Goal: Transaction & Acquisition: Book appointment/travel/reservation

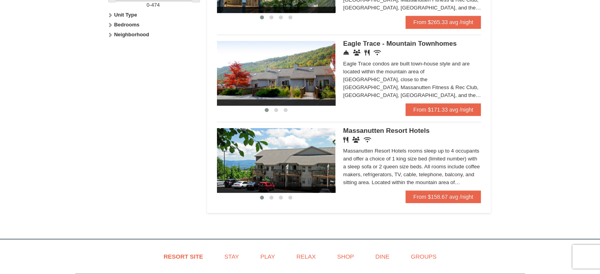
scroll to position [408, 0]
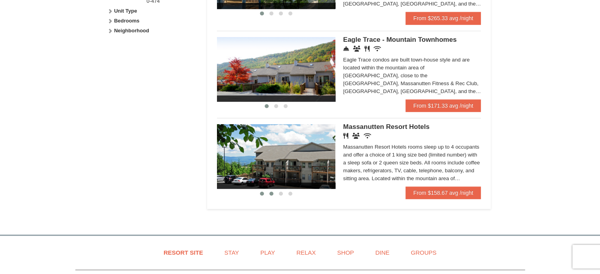
click at [272, 195] on span at bounding box center [271, 194] width 4 height 4
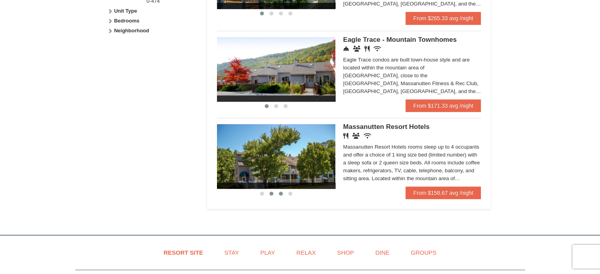
click at [279, 195] on span at bounding box center [281, 194] width 4 height 4
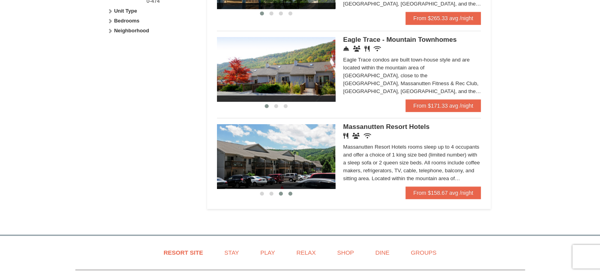
click at [287, 194] on button at bounding box center [289, 194] width 9 height 8
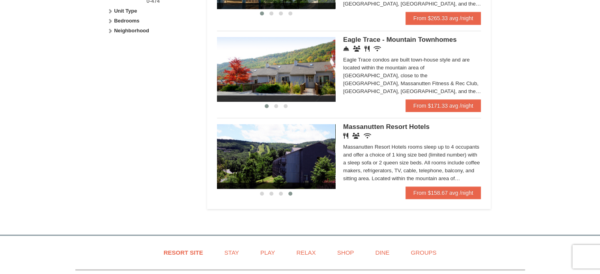
scroll to position [293, 0]
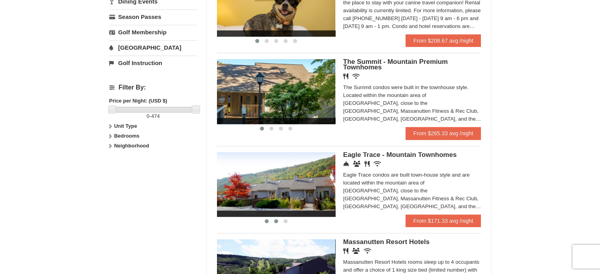
click at [274, 225] on button at bounding box center [275, 221] width 9 height 8
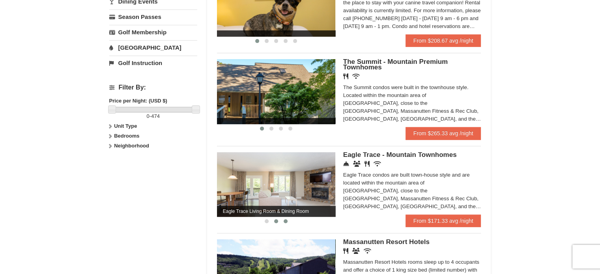
click at [288, 223] on button at bounding box center [285, 221] width 9 height 8
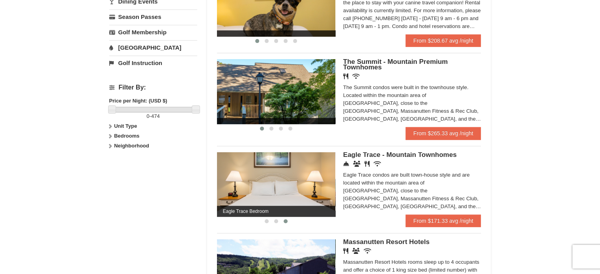
click at [304, 189] on img at bounding box center [276, 184] width 118 height 65
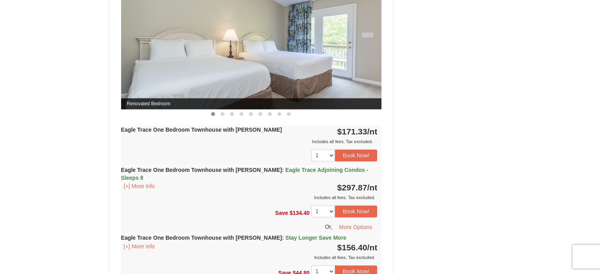
scroll to position [615, 0]
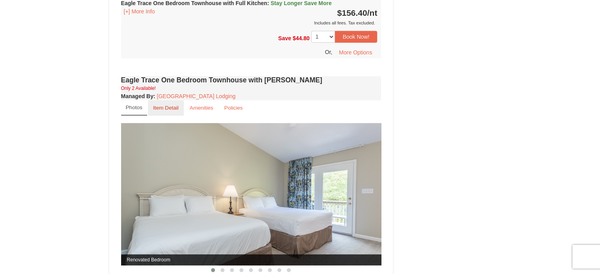
click at [170, 106] on small "Item Detail" at bounding box center [166, 108] width 26 height 6
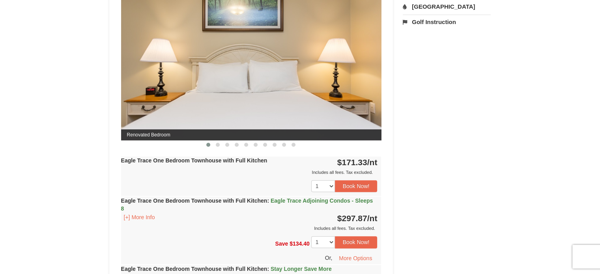
scroll to position [349, 0]
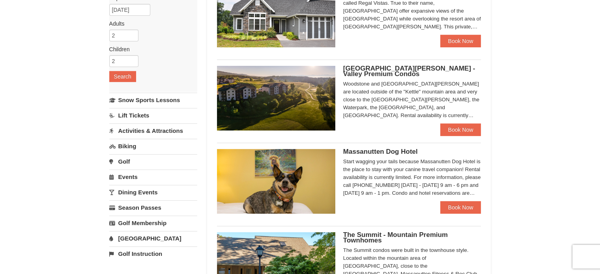
scroll to position [103, 0]
click at [136, 56] on input "2" at bounding box center [123, 61] width 29 height 12
click at [134, 58] on input "3" at bounding box center [123, 61] width 29 height 12
type input "4"
click at [134, 58] on input "4" at bounding box center [123, 61] width 29 height 12
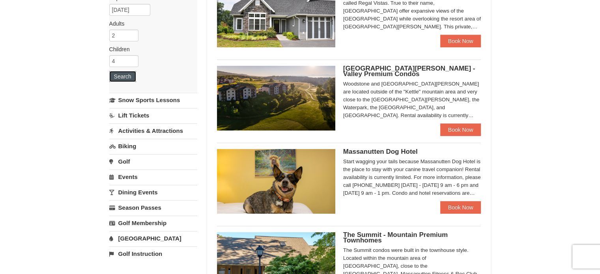
click at [129, 73] on button "Search" at bounding box center [122, 76] width 27 height 11
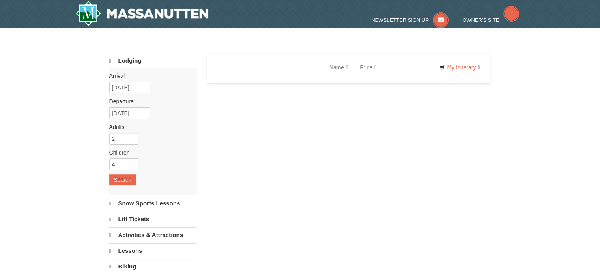
select select "10"
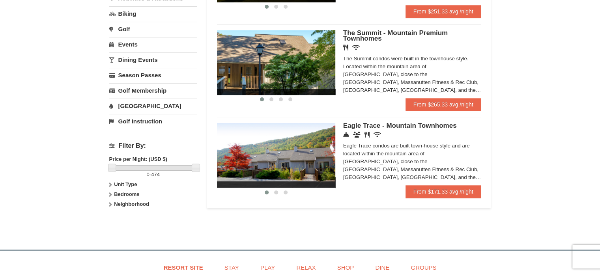
scroll to position [237, 0]
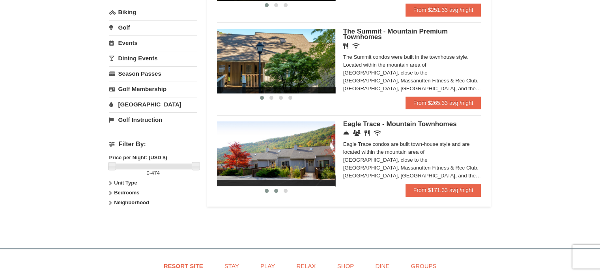
click at [276, 192] on span at bounding box center [276, 191] width 4 height 4
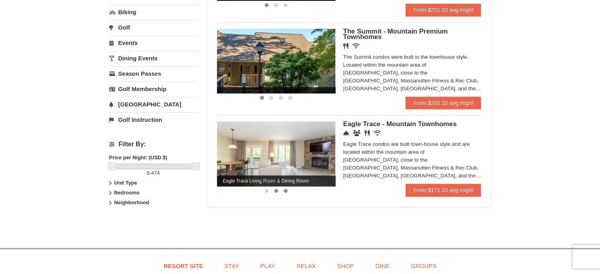
click at [282, 192] on button at bounding box center [285, 191] width 9 height 8
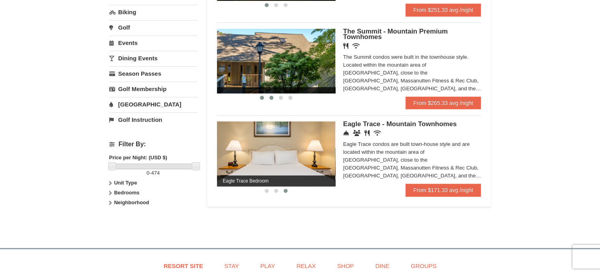
click at [271, 96] on button at bounding box center [271, 98] width 9 height 8
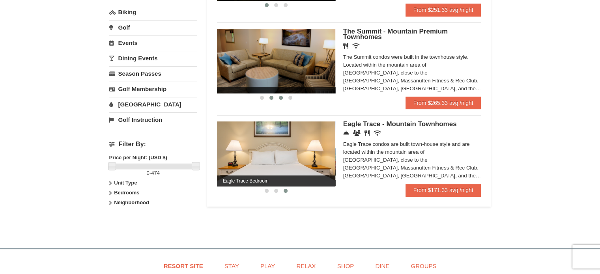
click at [280, 96] on span at bounding box center [281, 98] width 4 height 4
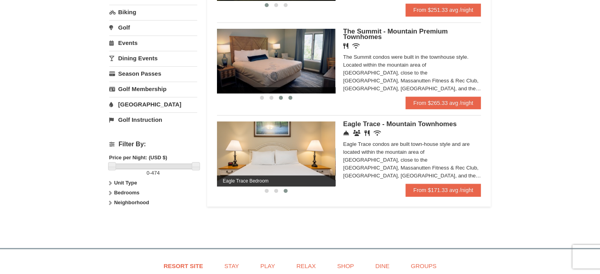
click at [291, 97] on span at bounding box center [290, 98] width 4 height 4
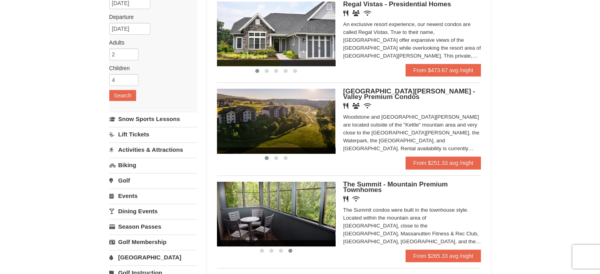
scroll to position [84, 0]
click at [274, 158] on span at bounding box center [276, 158] width 4 height 4
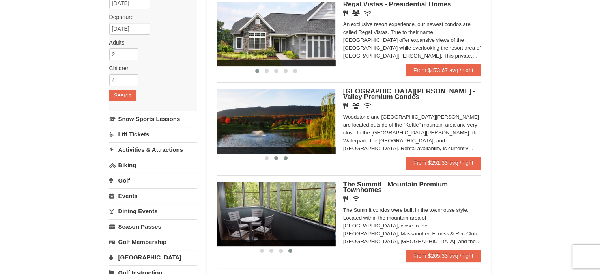
click at [283, 159] on span at bounding box center [285, 158] width 4 height 4
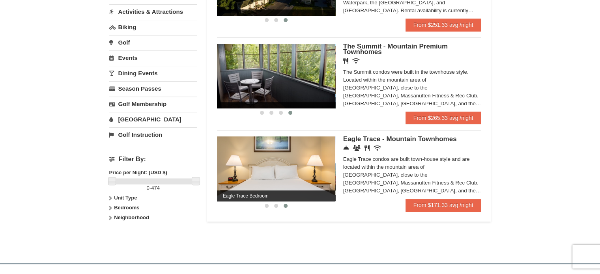
scroll to position [222, 0]
click at [278, 207] on button at bounding box center [275, 205] width 9 height 8
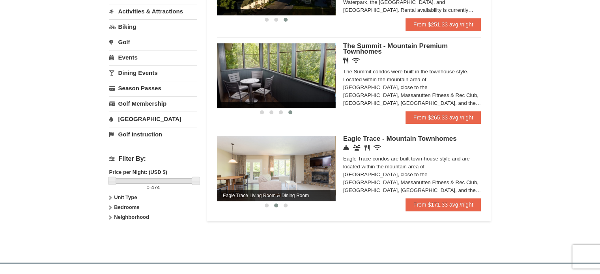
click at [312, 163] on img at bounding box center [276, 168] width 118 height 65
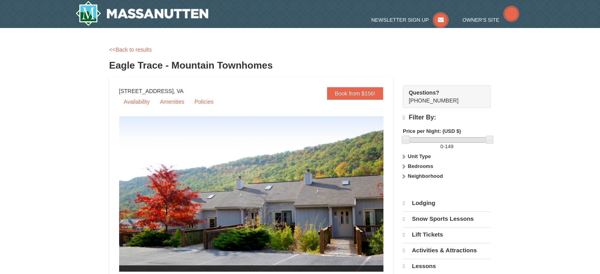
select select "10"
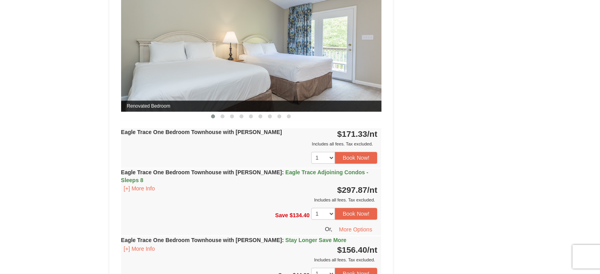
scroll to position [769, 0]
click at [221, 114] on span at bounding box center [222, 116] width 4 height 4
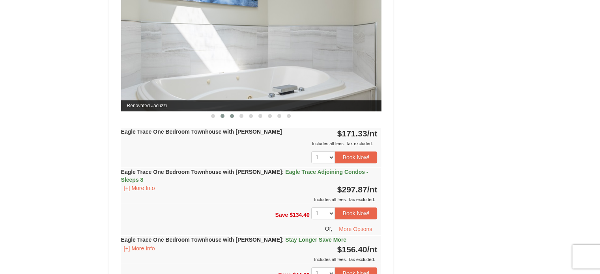
click at [232, 114] on span at bounding box center [232, 116] width 4 height 4
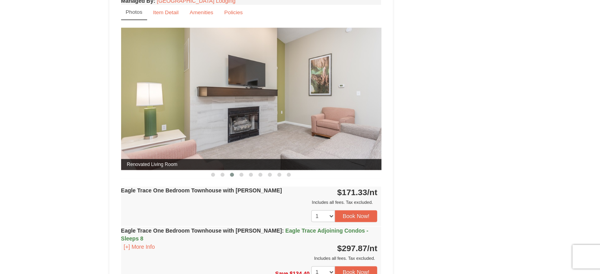
scroll to position [700, 0]
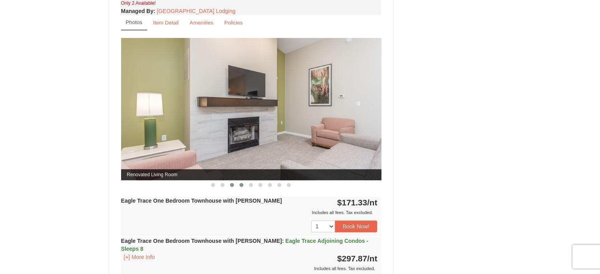
click at [241, 185] on span at bounding box center [241, 185] width 4 height 4
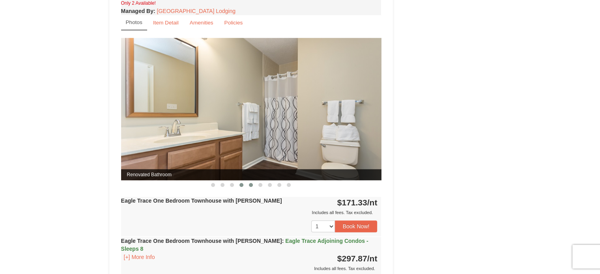
click at [252, 184] on span at bounding box center [251, 185] width 4 height 4
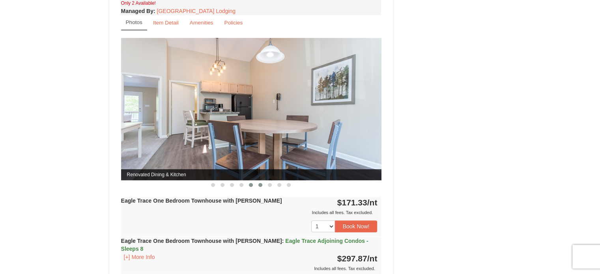
click at [262, 183] on span at bounding box center [260, 185] width 4 height 4
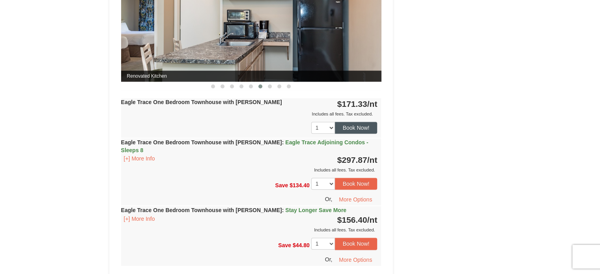
scroll to position [801, 0]
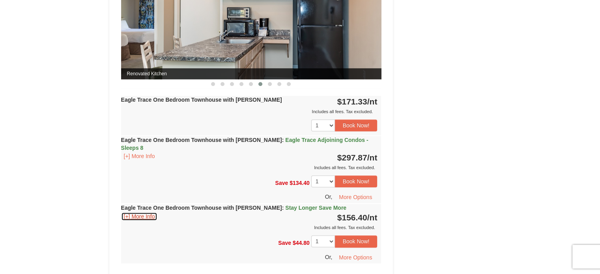
click at [150, 212] on button "[+] More Info" at bounding box center [139, 216] width 37 height 9
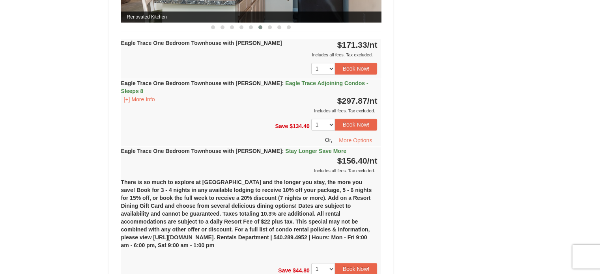
scroll to position [858, 0]
click at [363, 263] on button "Book Now!" at bounding box center [356, 269] width 43 height 12
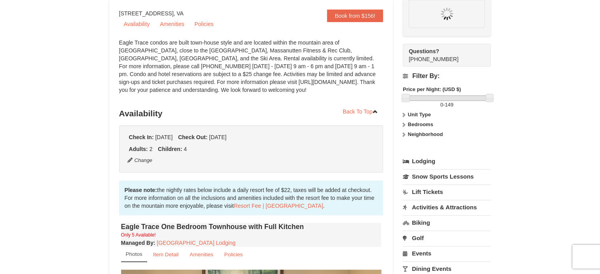
scroll to position [77, 0]
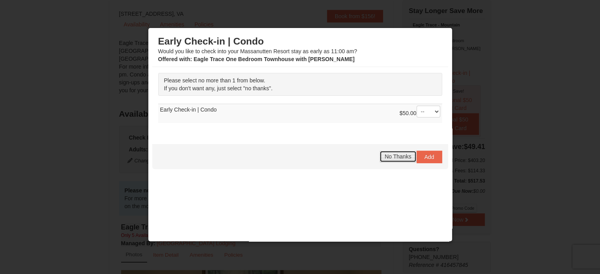
click at [401, 156] on span "No Thanks" at bounding box center [397, 156] width 26 height 6
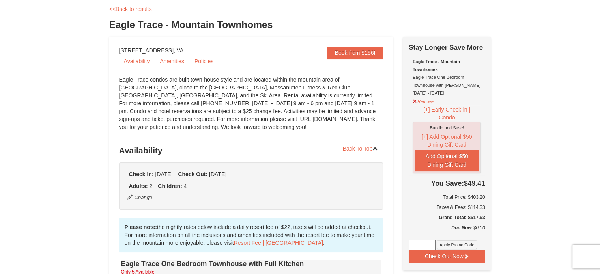
scroll to position [44, 0]
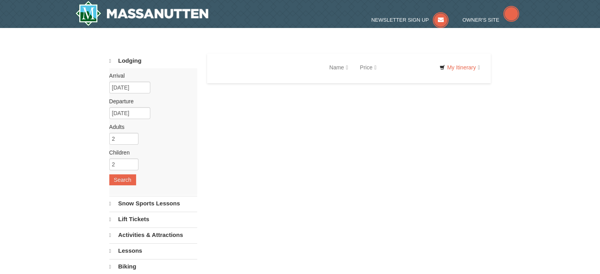
select select "10"
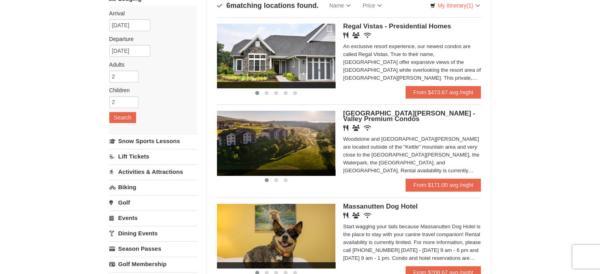
scroll to position [58, 0]
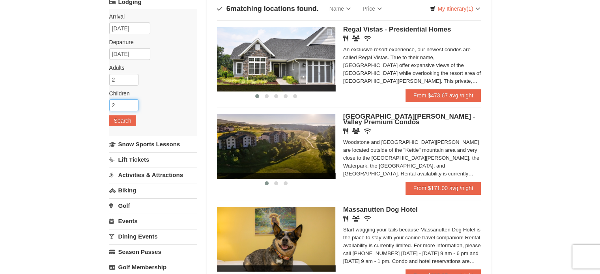
click at [128, 106] on input "2" at bounding box center [123, 105] width 29 height 12
click at [131, 103] on input "3" at bounding box center [123, 105] width 29 height 12
click at [131, 103] on input "4" at bounding box center [123, 105] width 29 height 12
click at [131, 103] on input "5" at bounding box center [123, 105] width 29 height 12
type input "4"
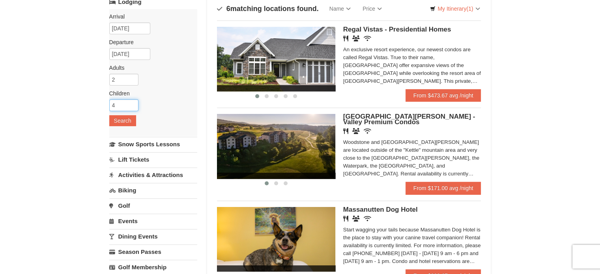
click at [133, 108] on input "4" at bounding box center [123, 105] width 29 height 12
click at [129, 122] on button "Search" at bounding box center [122, 120] width 27 height 11
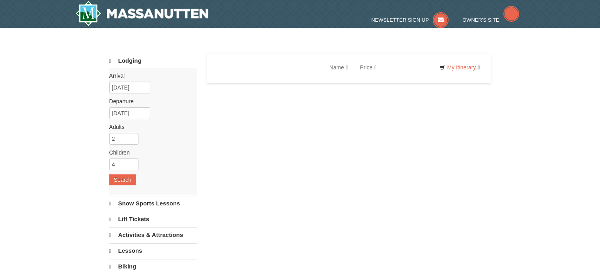
select select "10"
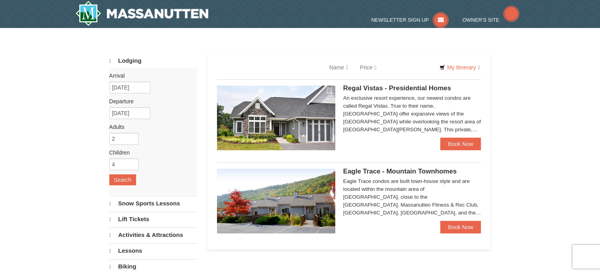
select select "10"
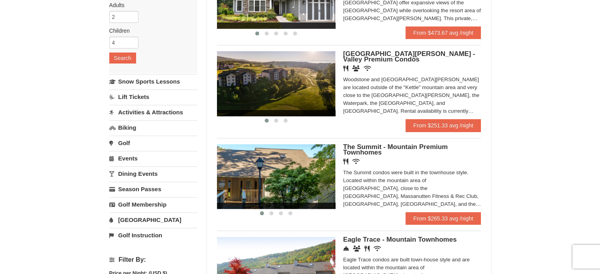
scroll to position [121, 0]
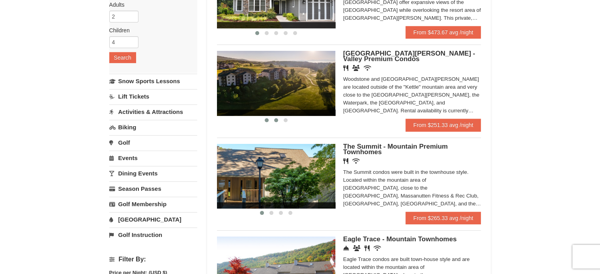
click at [275, 119] on span at bounding box center [276, 120] width 4 height 4
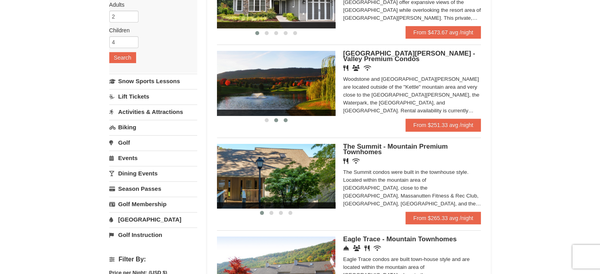
click at [285, 119] on span at bounding box center [285, 120] width 4 height 4
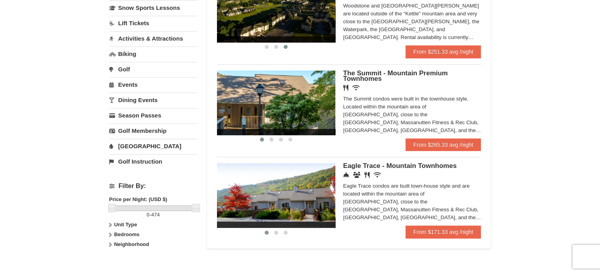
scroll to position [198, 0]
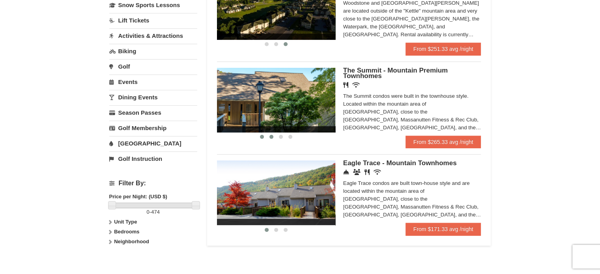
click at [274, 137] on button at bounding box center [271, 137] width 9 height 8
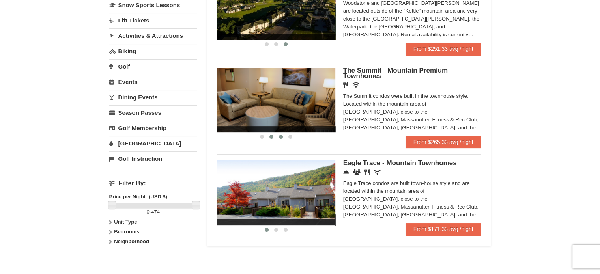
click at [284, 136] on button at bounding box center [280, 137] width 9 height 8
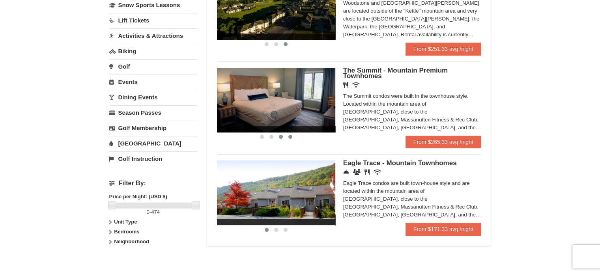
click at [289, 136] on span at bounding box center [290, 137] width 4 height 4
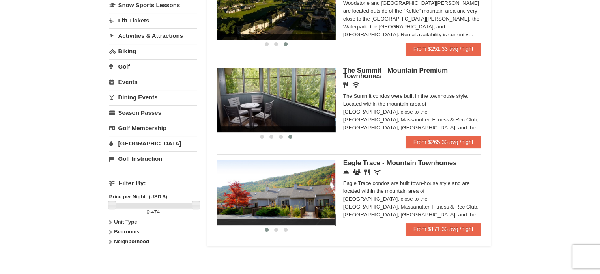
click at [302, 209] on img at bounding box center [276, 192] width 118 height 65
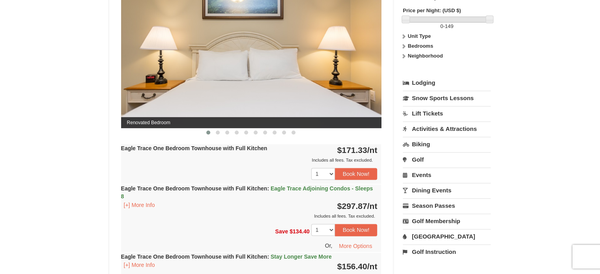
scroll to position [363, 0]
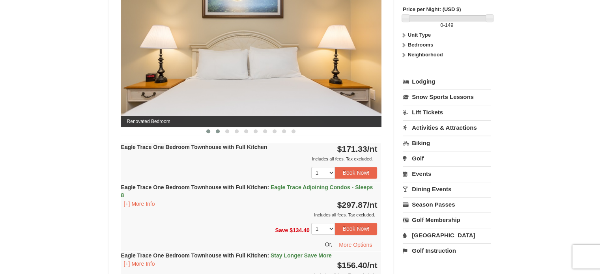
click at [215, 131] on button at bounding box center [217, 131] width 9 height 8
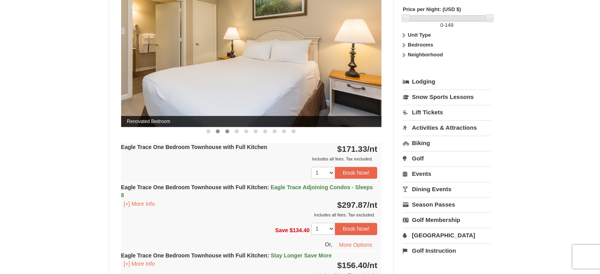
click at [227, 132] on span at bounding box center [227, 131] width 4 height 4
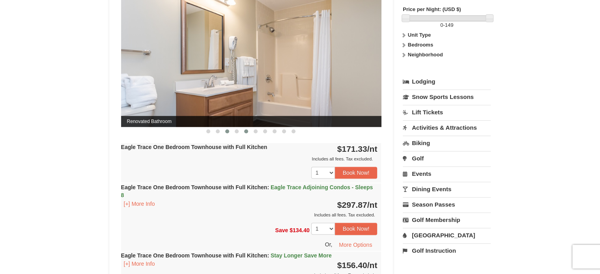
click at [242, 131] on button at bounding box center [245, 131] width 9 height 8
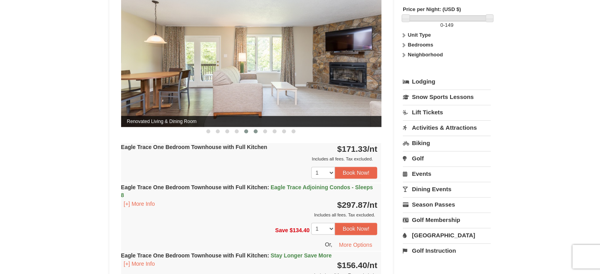
click at [257, 131] on span at bounding box center [256, 131] width 4 height 4
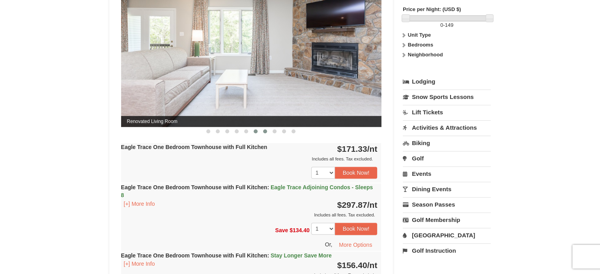
click at [264, 131] on span at bounding box center [265, 131] width 4 height 4
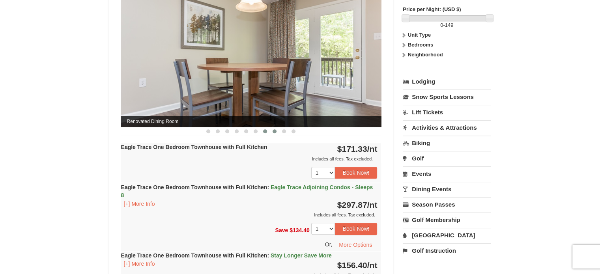
click at [276, 131] on span at bounding box center [274, 131] width 4 height 4
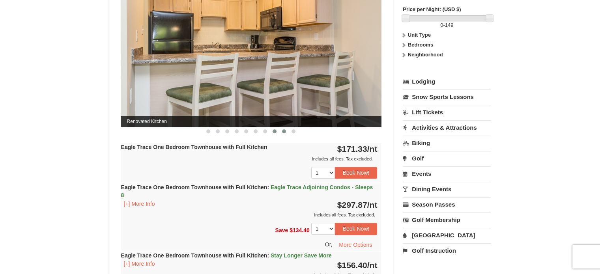
click at [281, 131] on button at bounding box center [283, 131] width 9 height 8
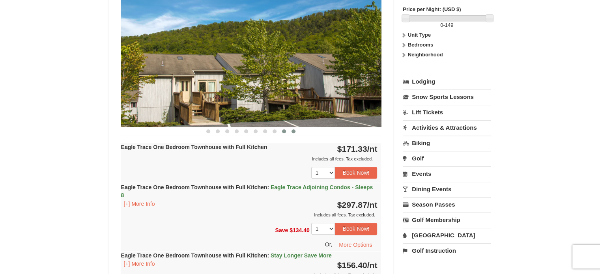
click at [295, 132] on button at bounding box center [293, 131] width 9 height 8
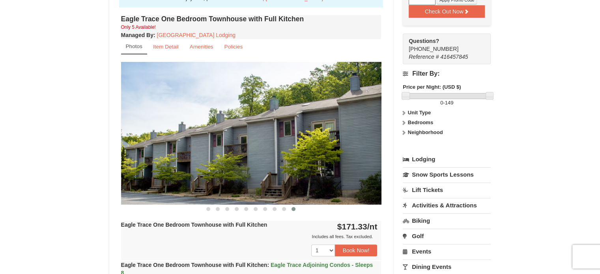
scroll to position [284, 0]
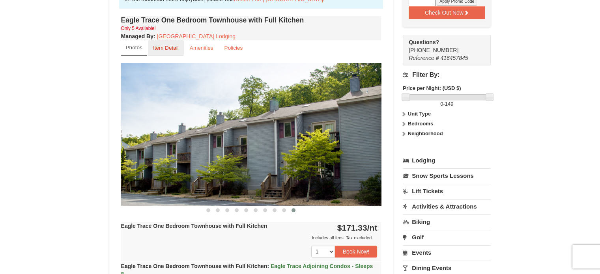
click at [164, 43] on link "Item Detail" at bounding box center [166, 47] width 36 height 15
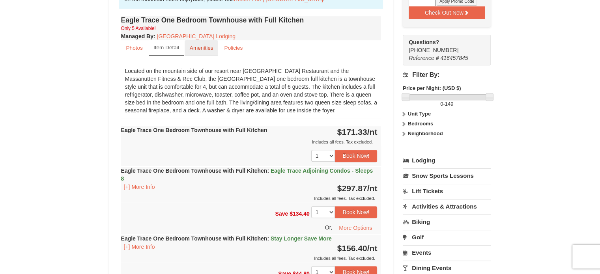
click at [208, 41] on link "Amenities" at bounding box center [202, 47] width 34 height 15
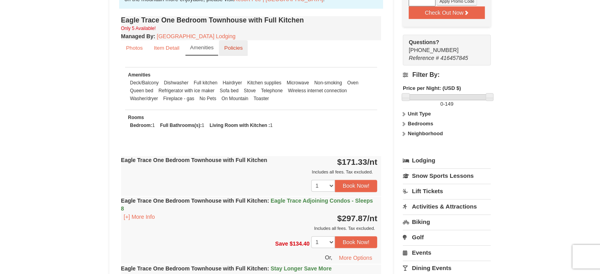
click at [229, 45] on small "Policies" at bounding box center [233, 48] width 19 height 6
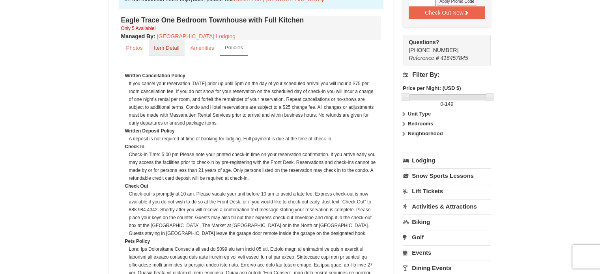
click at [167, 47] on small "Item Detail" at bounding box center [167, 48] width 26 height 6
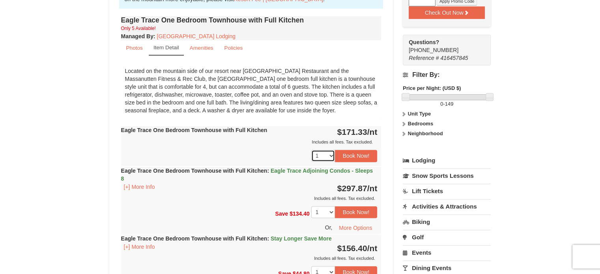
click at [326, 155] on select "1 2 3 4 5" at bounding box center [323, 156] width 24 height 12
click at [311, 150] on select "1 2 3 4 5" at bounding box center [323, 156] width 24 height 12
click at [350, 158] on button "Book Now!" at bounding box center [356, 156] width 43 height 12
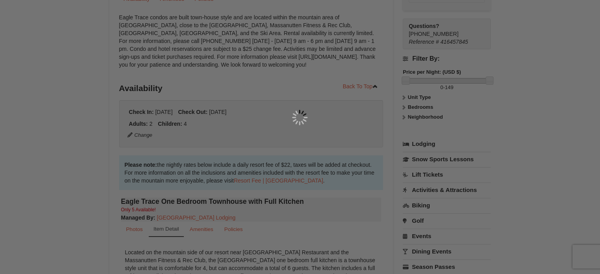
scroll to position [77, 0]
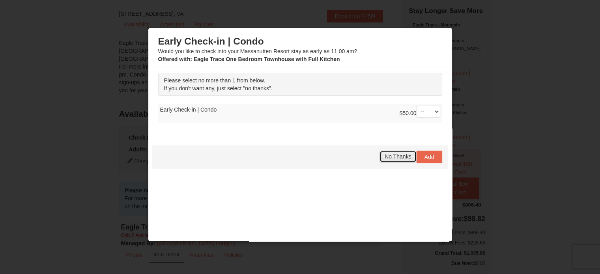
click at [394, 154] on span "No Thanks" at bounding box center [397, 156] width 26 height 6
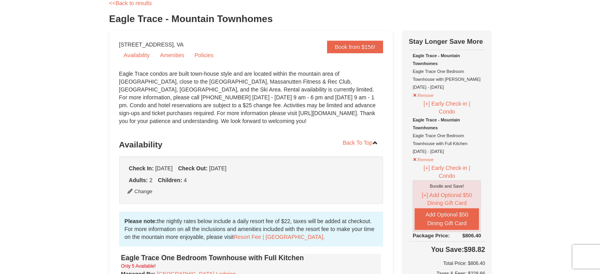
scroll to position [54, 0]
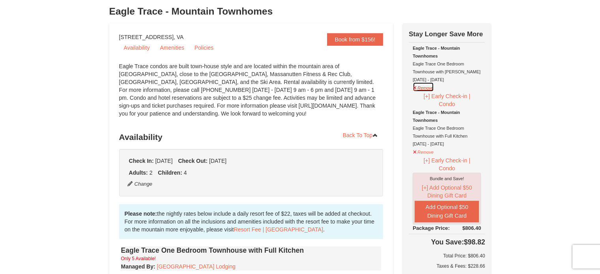
click at [422, 86] on button "Remove" at bounding box center [422, 87] width 21 height 10
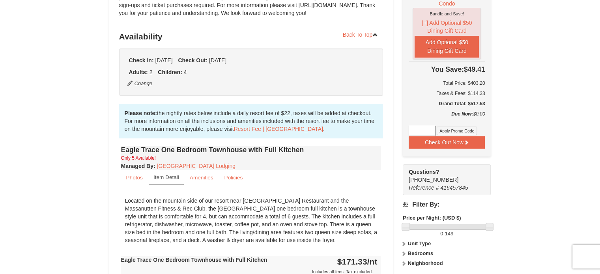
scroll to position [155, 0]
